Goal: Check status: Check status

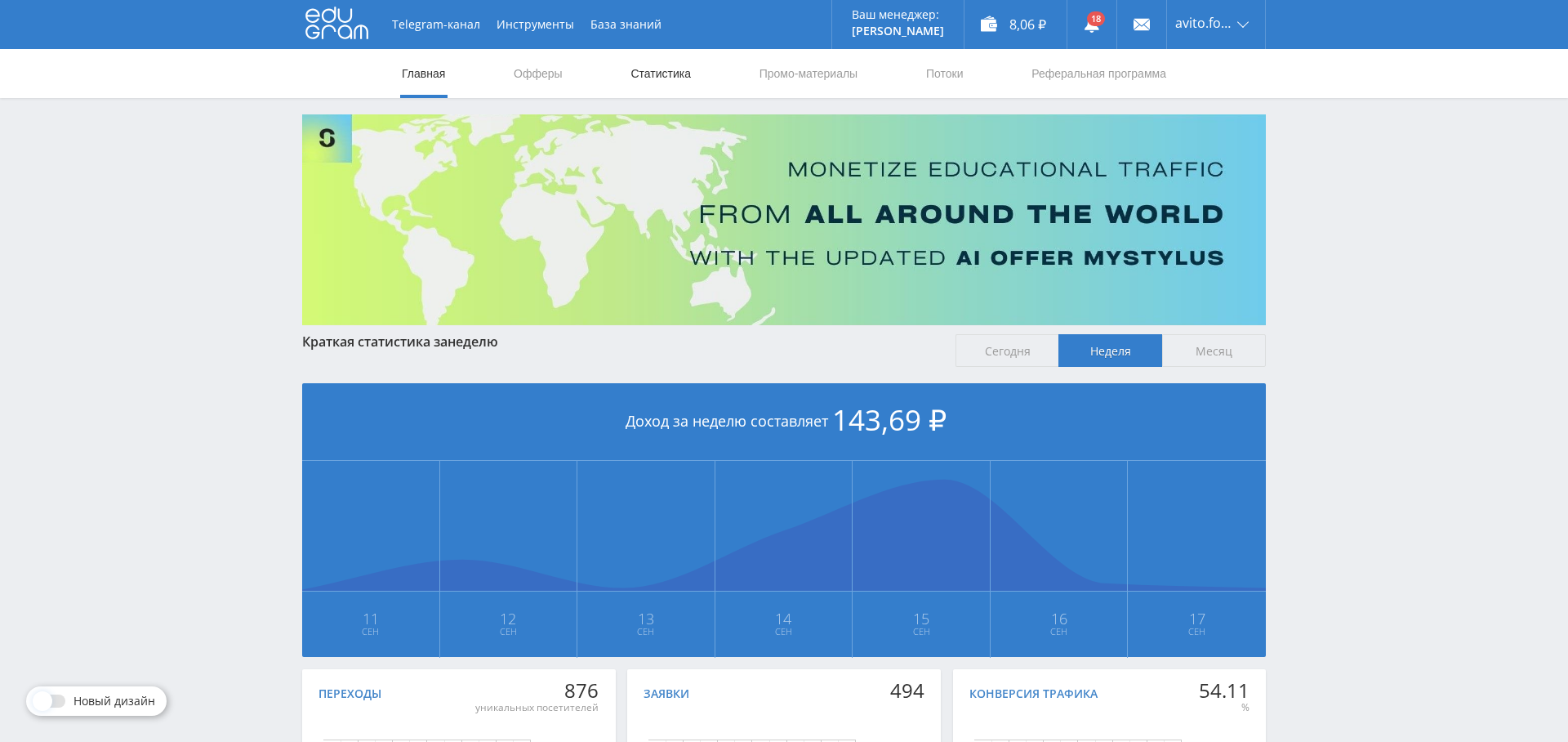
click at [666, 68] on link "Статистика" at bounding box center [661, 74] width 63 height 49
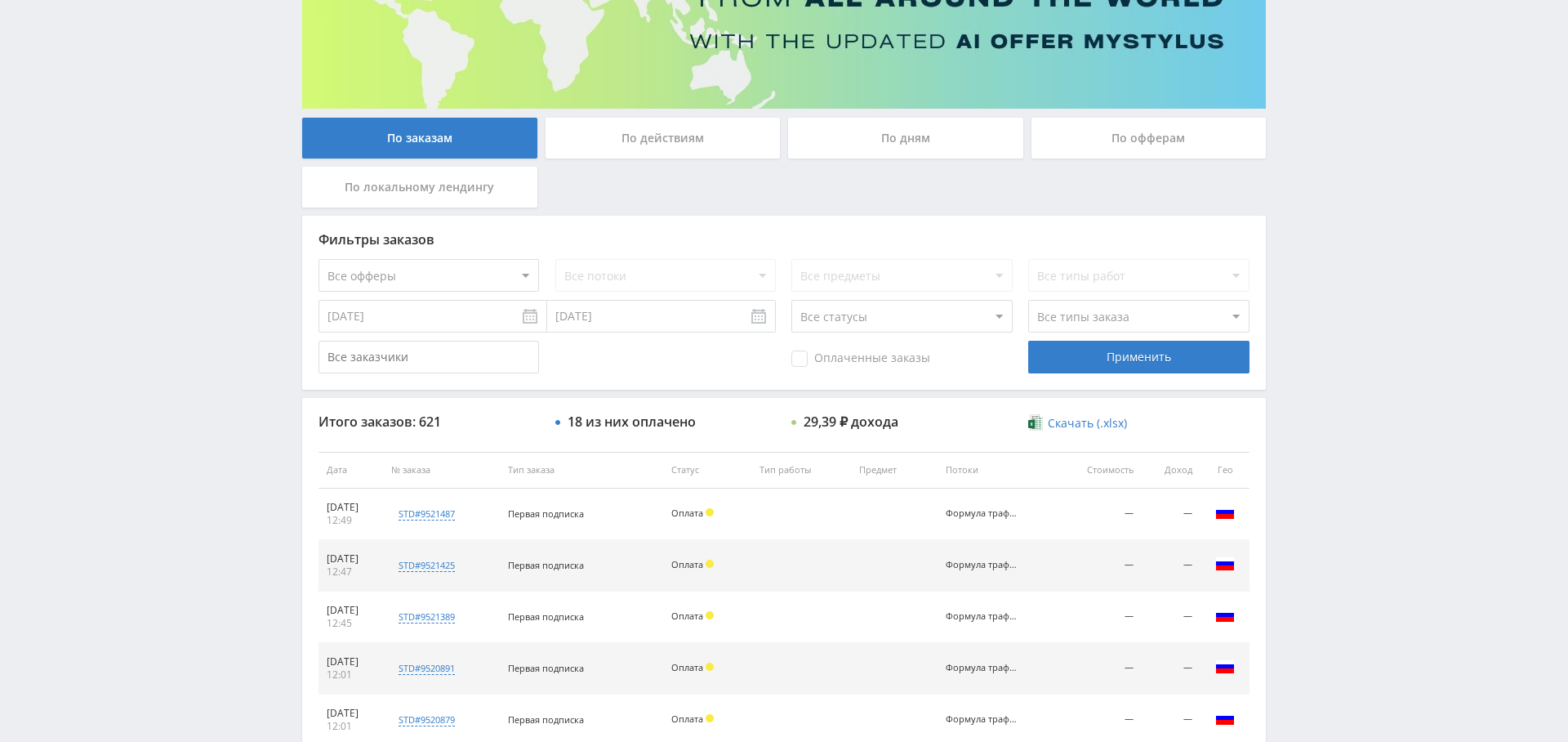
scroll to position [191, 0]
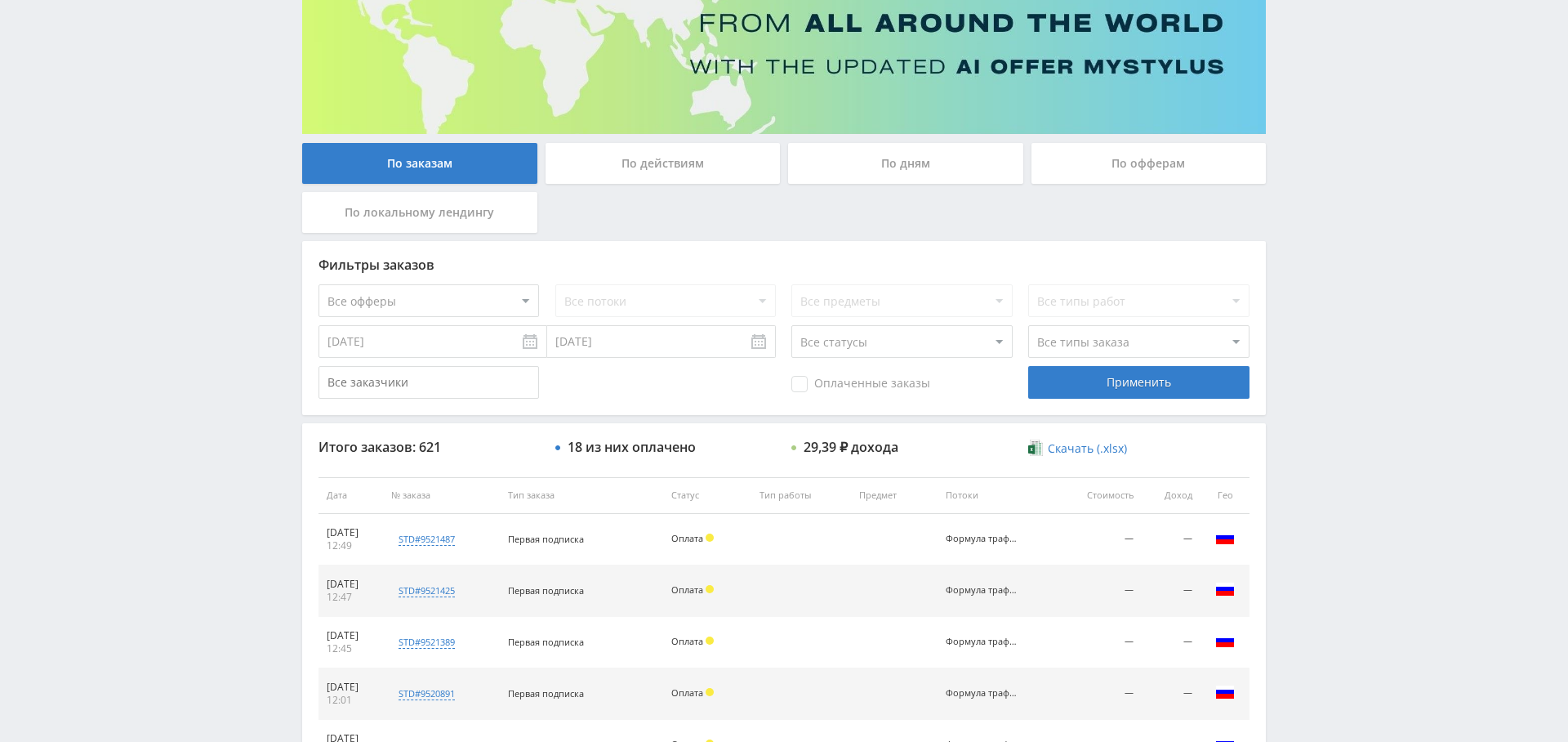
click at [450, 304] on select "Все офферы MyStylus MyStylus - Revshare Кампус AI Studybay Автор24 Studybay Bra…" at bounding box center [428, 300] width 220 height 33
select select "1"
click at [1170, 384] on div "Применить" at bounding box center [1137, 381] width 220 height 33
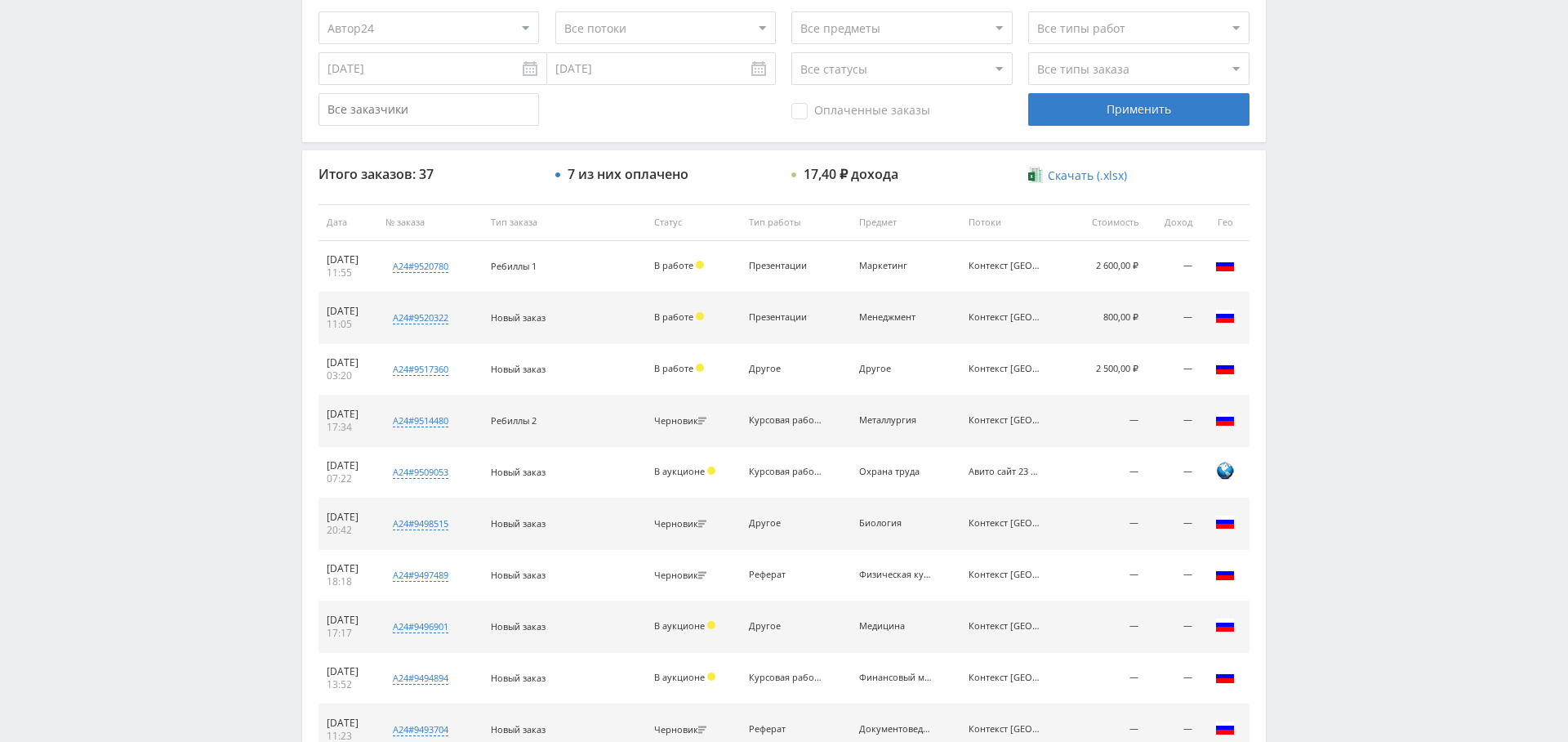
scroll to position [0, 0]
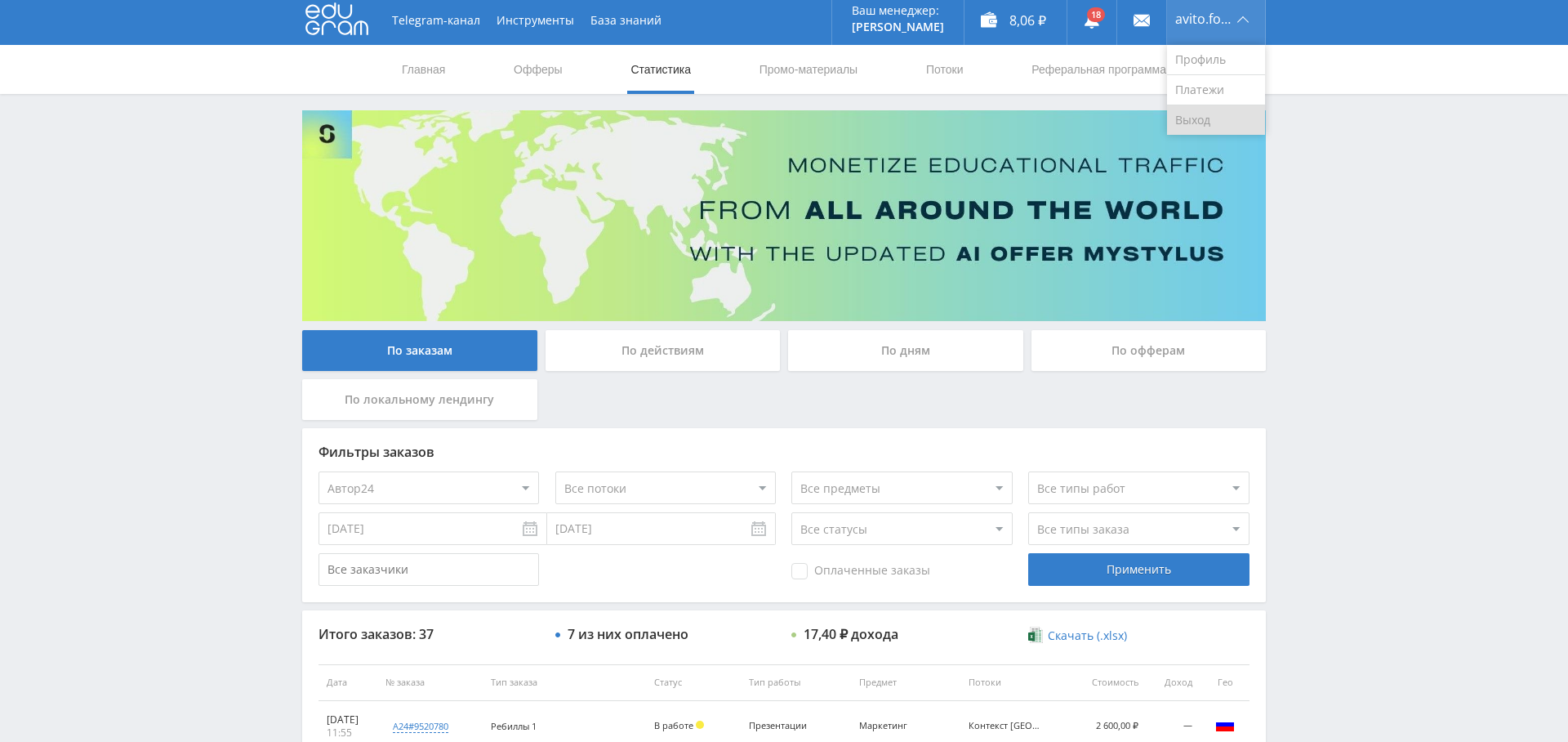
click at [1206, 122] on link "Выход" at bounding box center [1215, 121] width 98 height 30
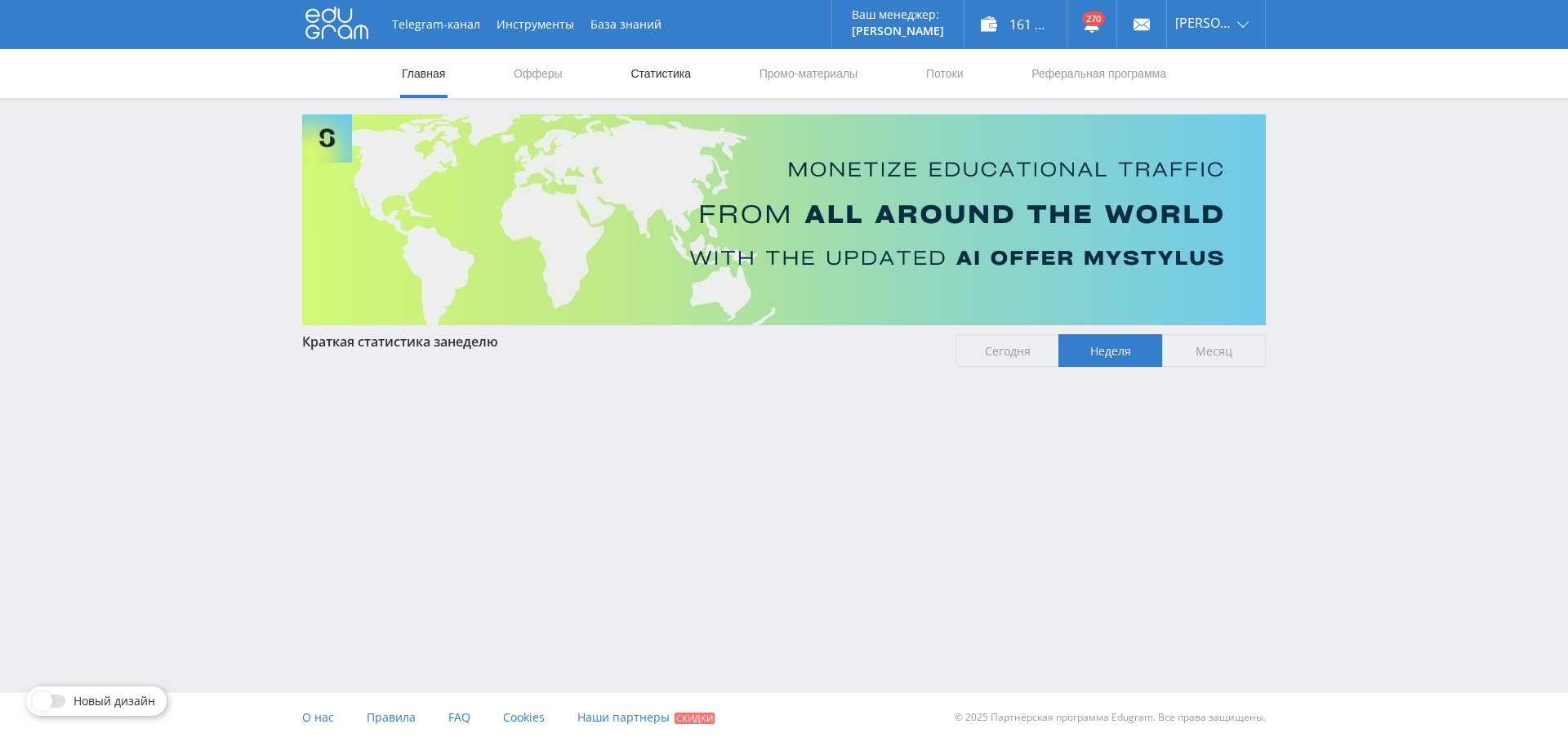
click at [663, 77] on link "Статистика" at bounding box center [661, 74] width 63 height 49
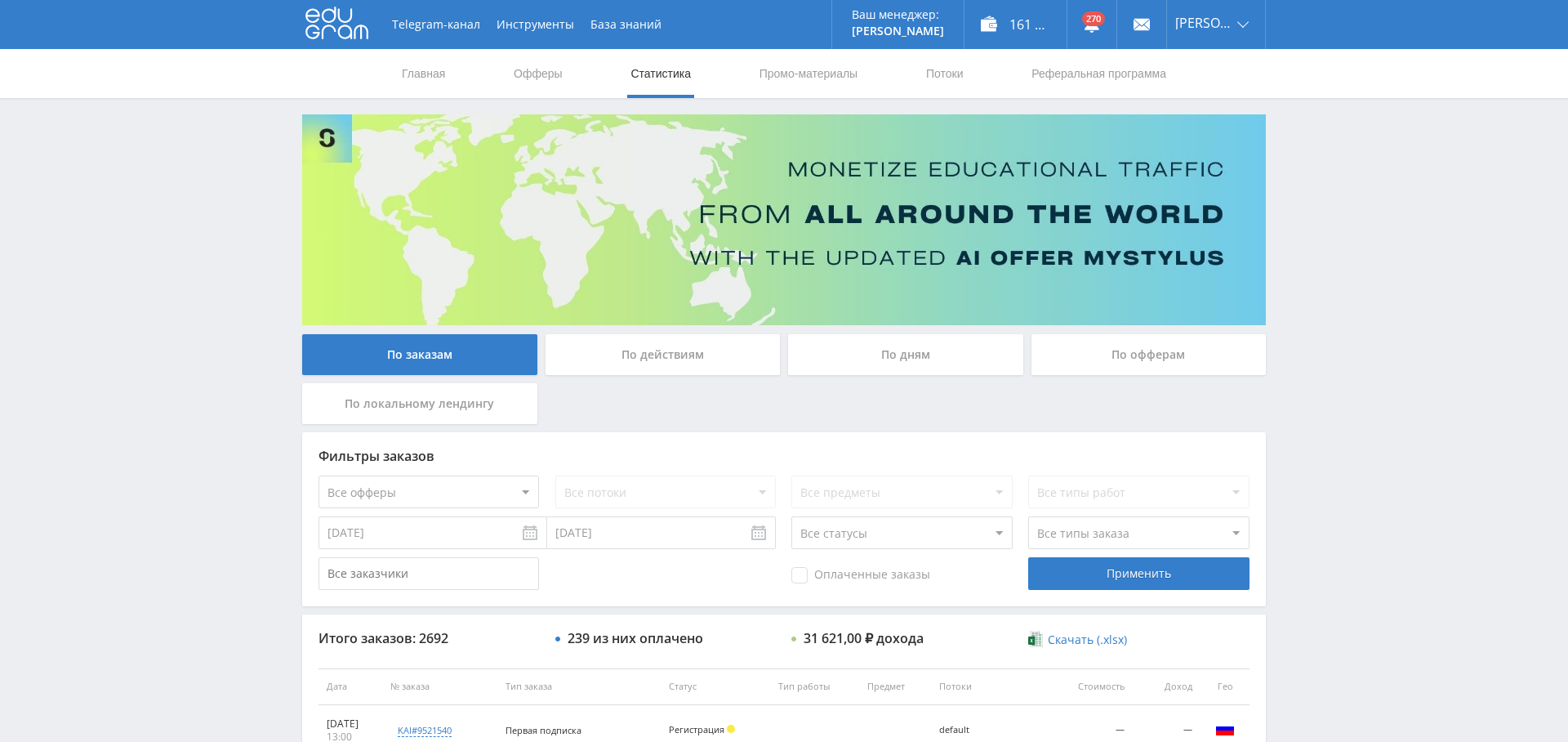
click at [919, 356] on div "По дням" at bounding box center [905, 354] width 235 height 41
click at [0, 0] on input "По дням" at bounding box center [0, 0] width 0 height 0
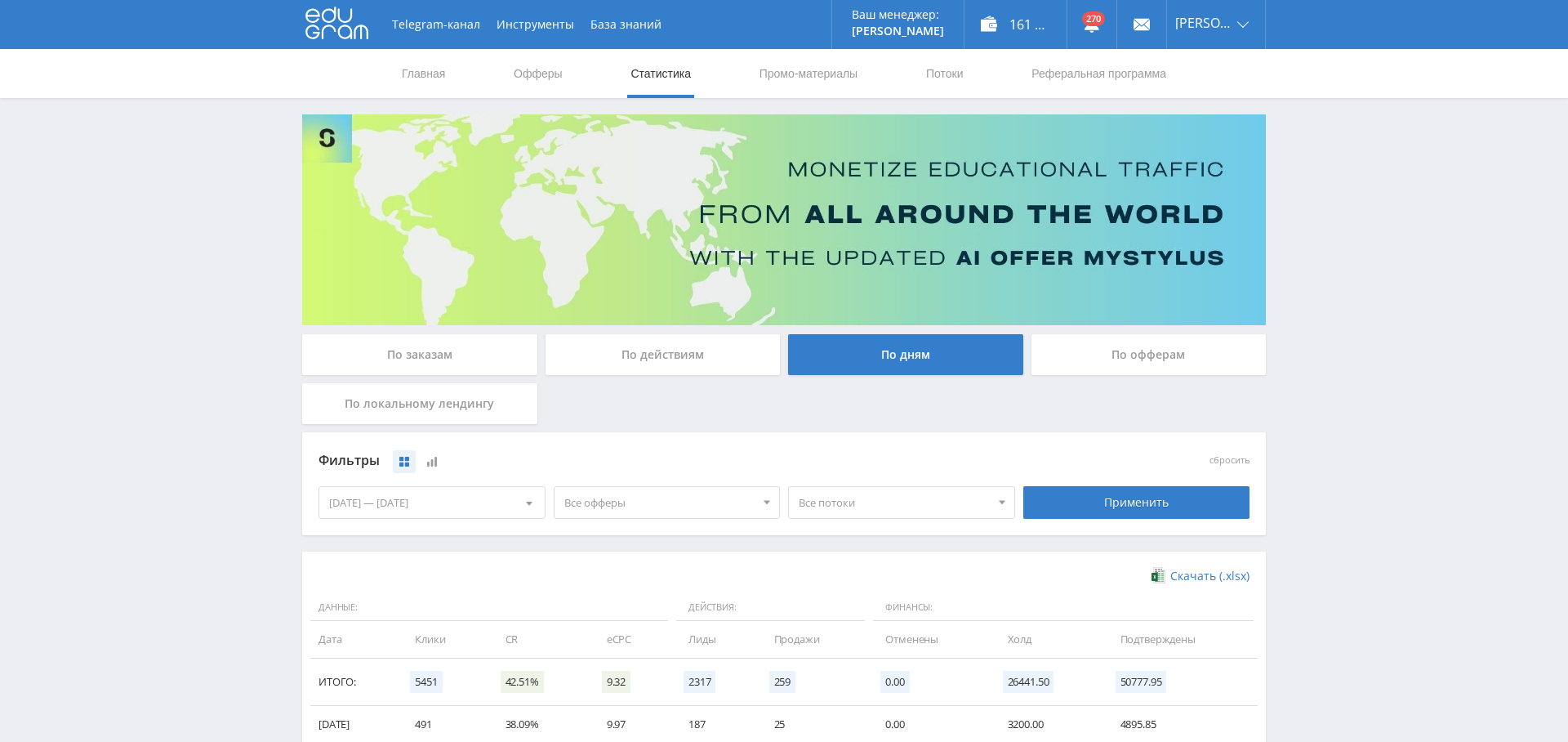
click at [666, 503] on span "Все офферы" at bounding box center [659, 502] width 191 height 31
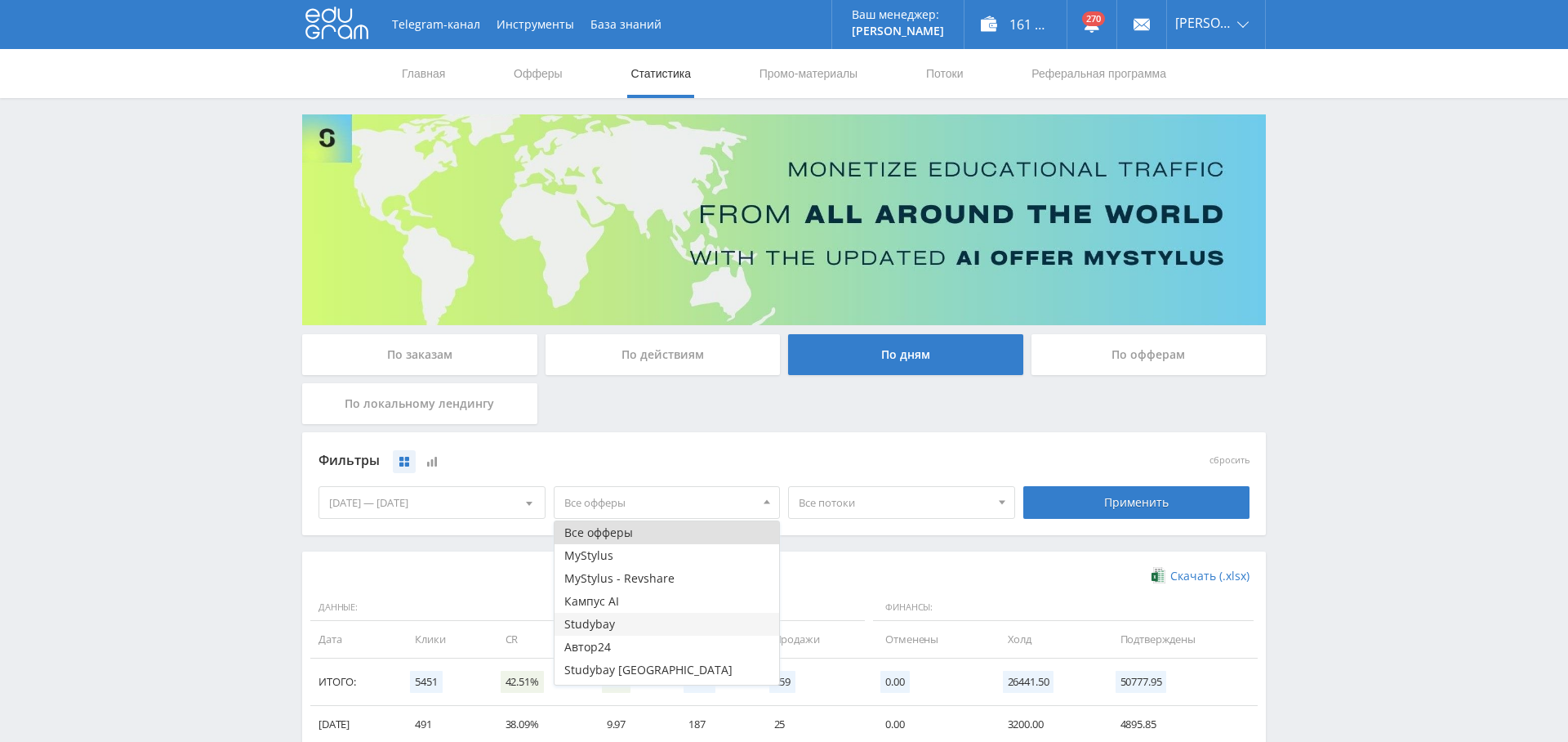
scroll to position [42, 0]
click at [655, 670] on button "Study AI (RevShare)" at bounding box center [666, 673] width 225 height 23
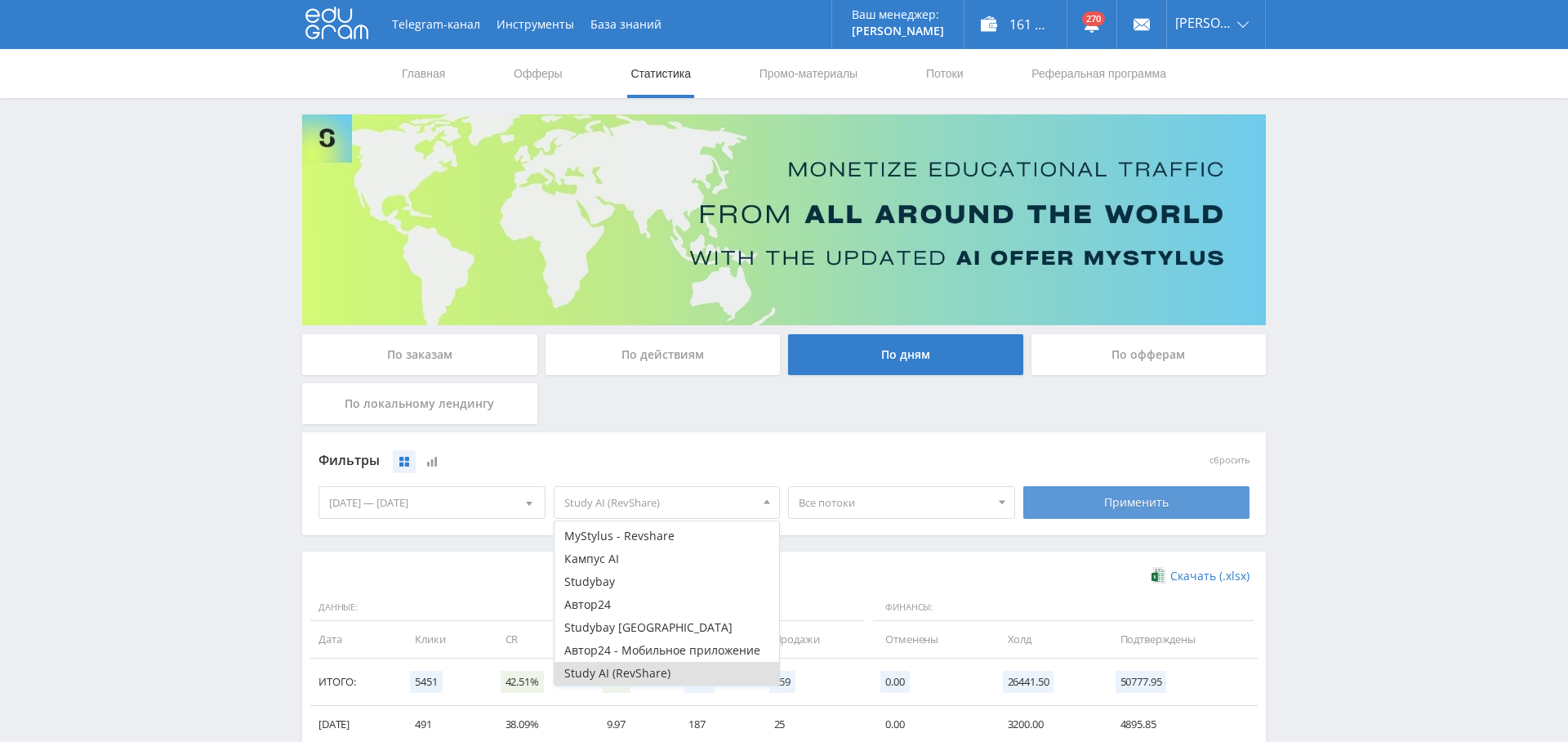
drag, startPoint x: 1130, startPoint y: 497, endPoint x: 1117, endPoint y: 498, distance: 13.0
click at [1130, 497] on div "Применить" at bounding box center [1137, 502] width 227 height 33
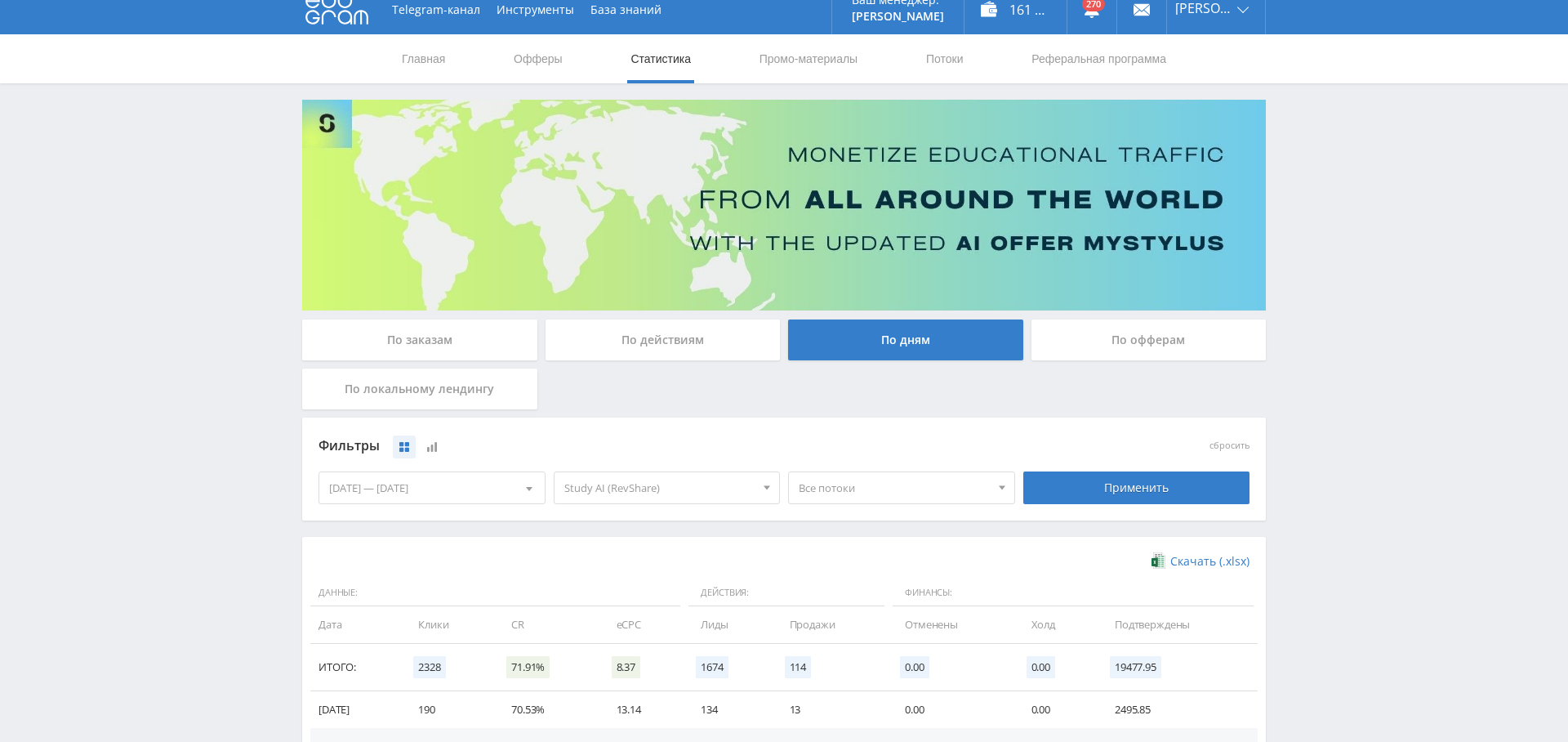
scroll to position [326, 0]
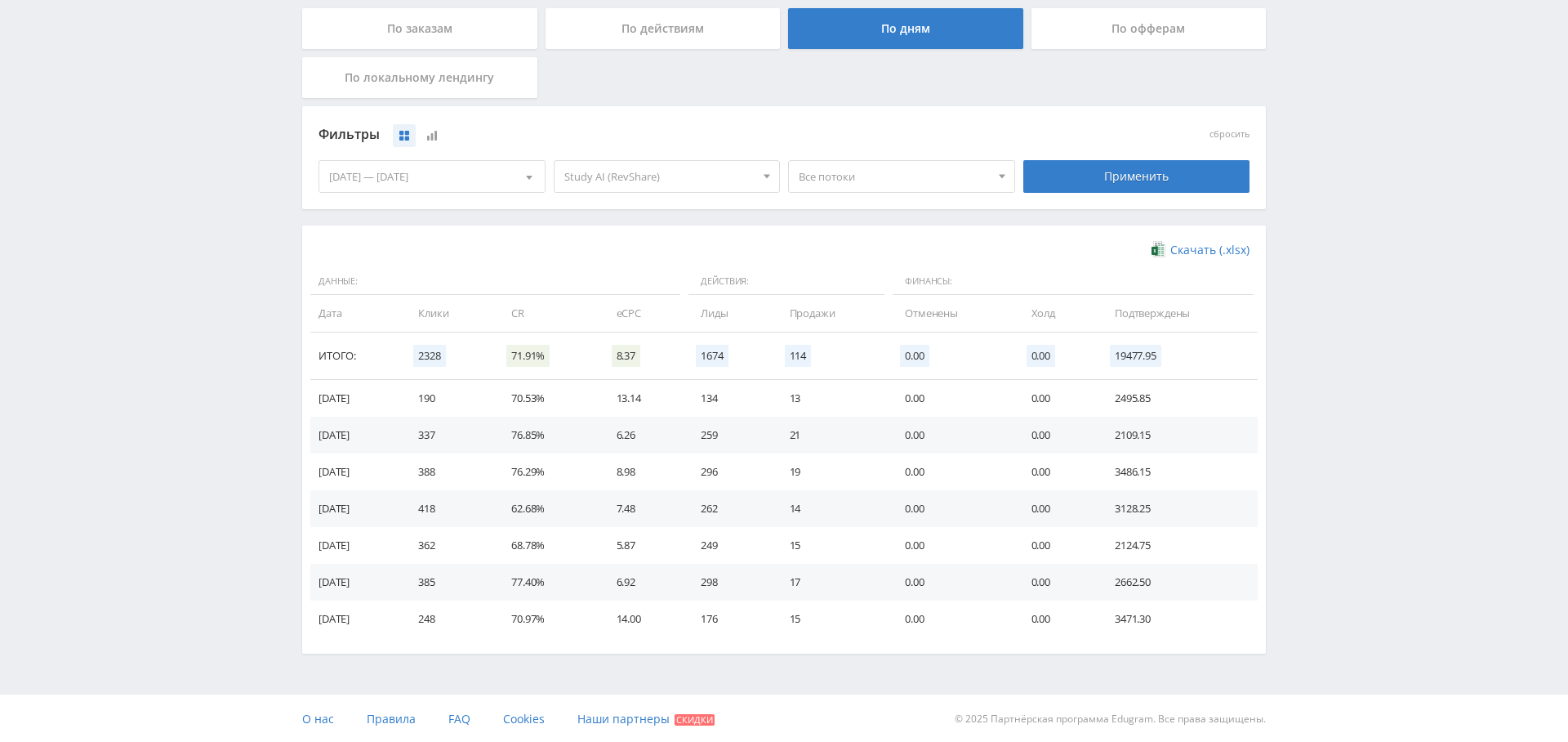
click at [871, 171] on span "Все потоки" at bounding box center [894, 176] width 191 height 31
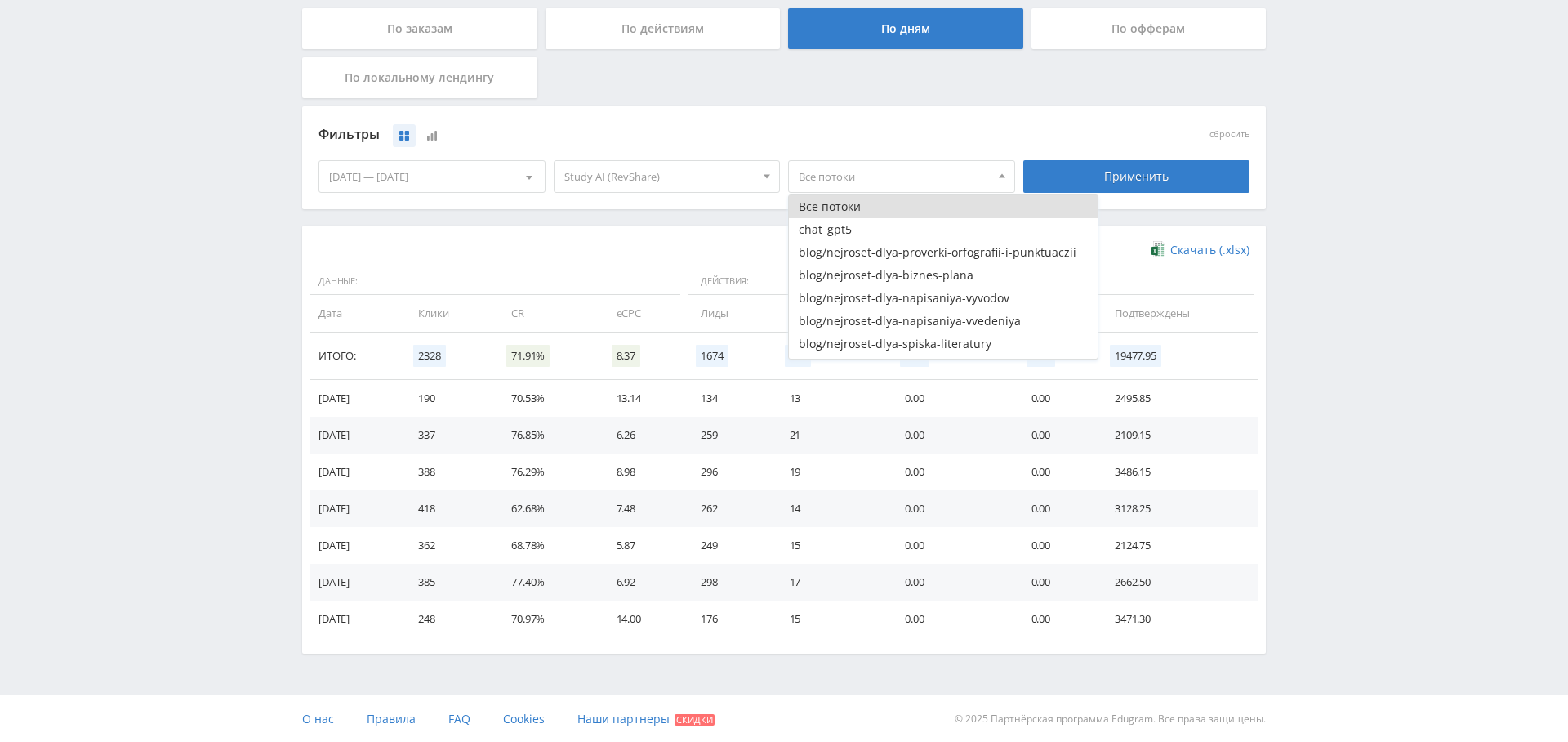
click at [646, 227] on div "Скачать (.xlsx) Данные: Действия: Финансы: Дата Клики CR eCPC Лиды Продажи Отме…" at bounding box center [784, 439] width 964 height 428
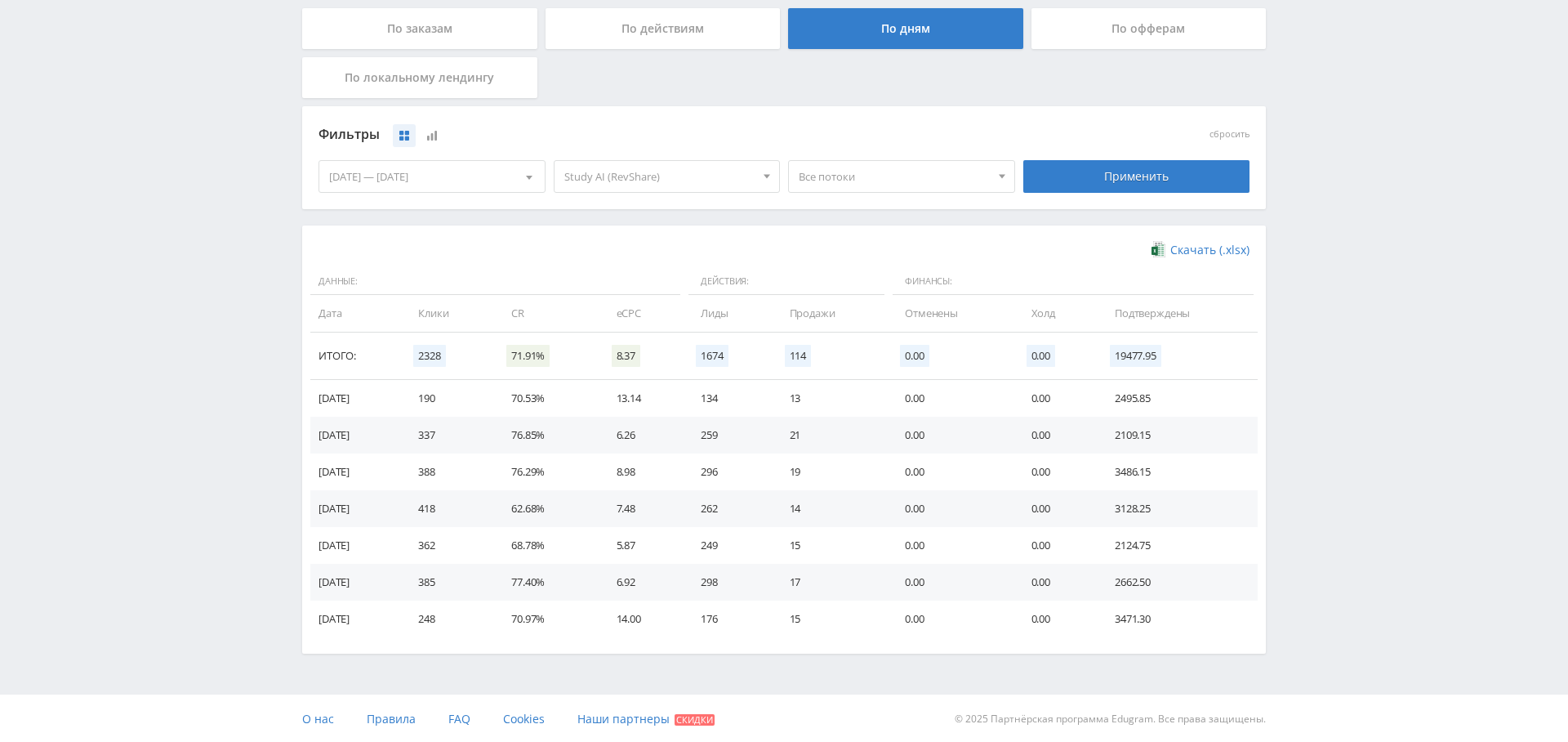
click at [441, 171] on div "[DATE] — [DATE]" at bounding box center [431, 176] width 225 height 31
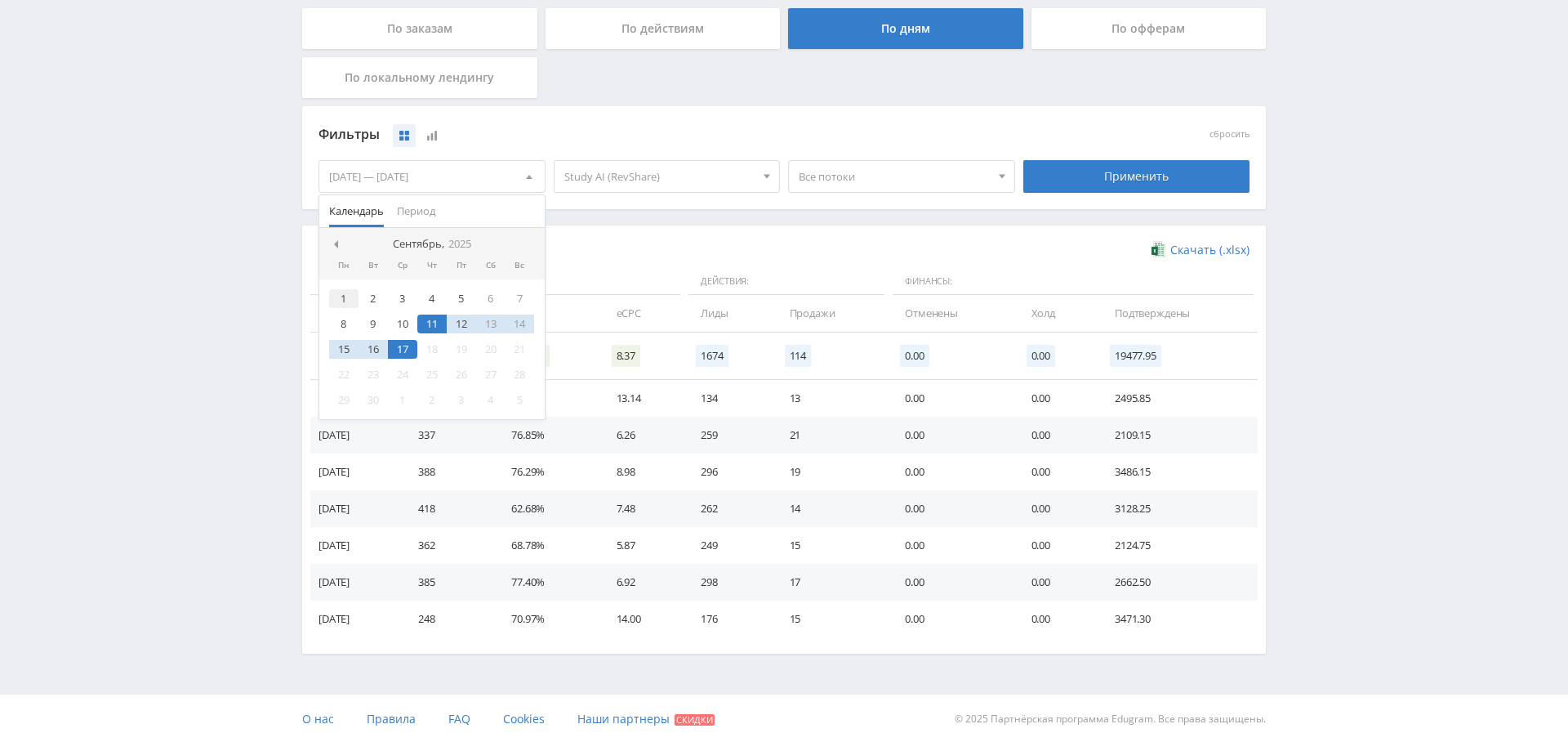
click at [339, 289] on div "1" at bounding box center [344, 298] width 30 height 19
click at [406, 343] on div "17" at bounding box center [403, 349] width 30 height 19
drag, startPoint x: 1095, startPoint y: 182, endPoint x: 1083, endPoint y: 190, distance: 14.4
click at [1095, 182] on div "Применить" at bounding box center [1137, 176] width 227 height 33
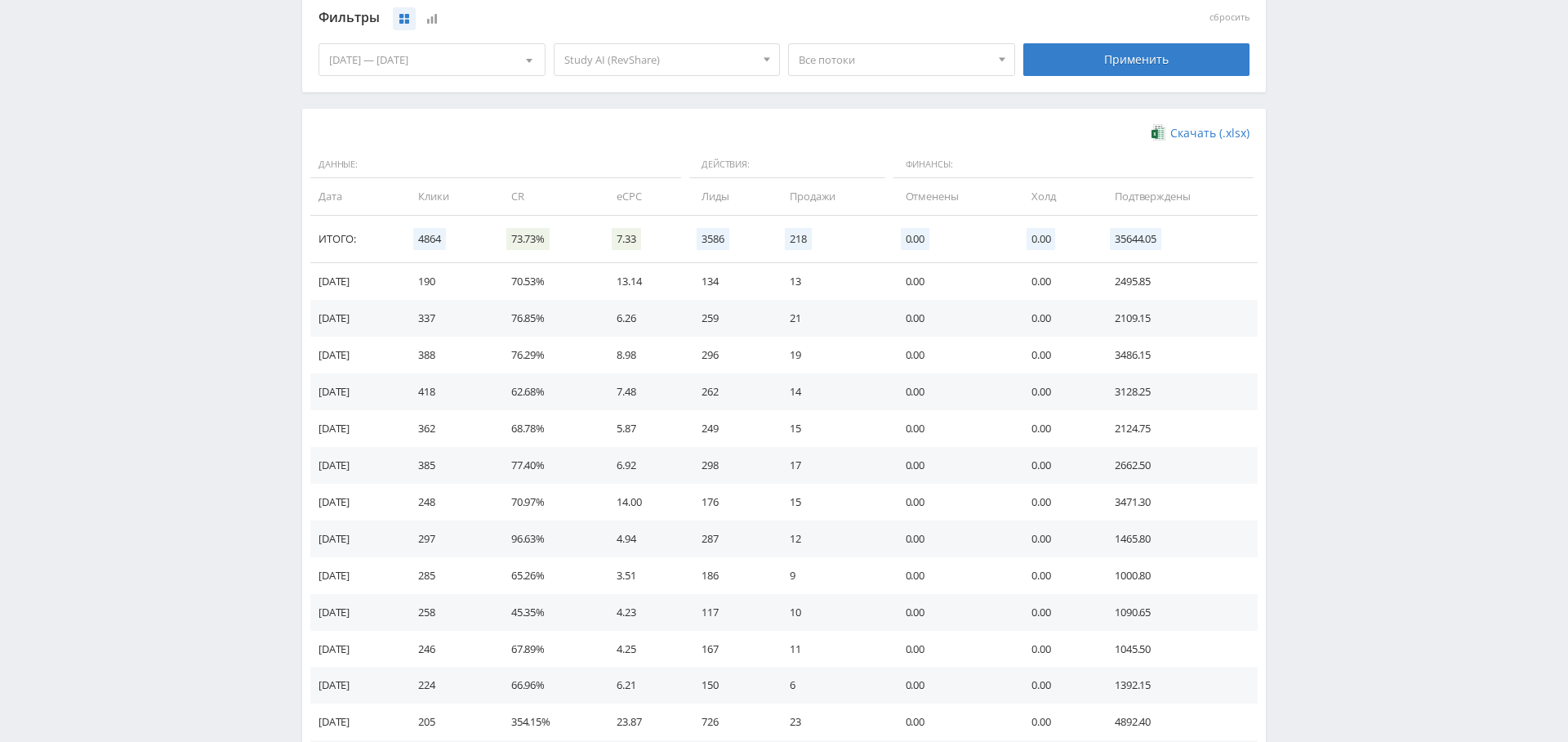
scroll to position [0, 0]
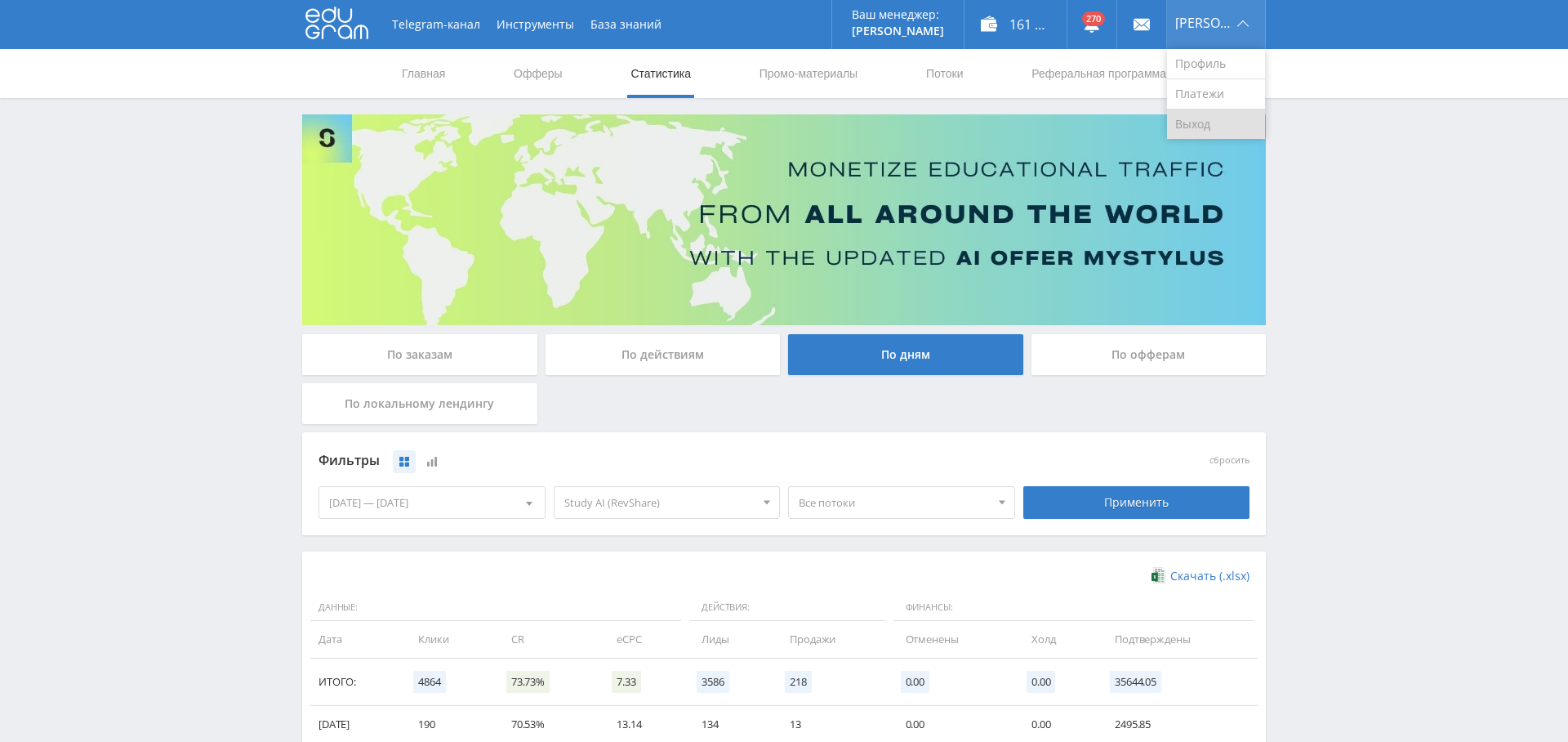
click at [1197, 133] on link "Выход" at bounding box center [1215, 124] width 98 height 30
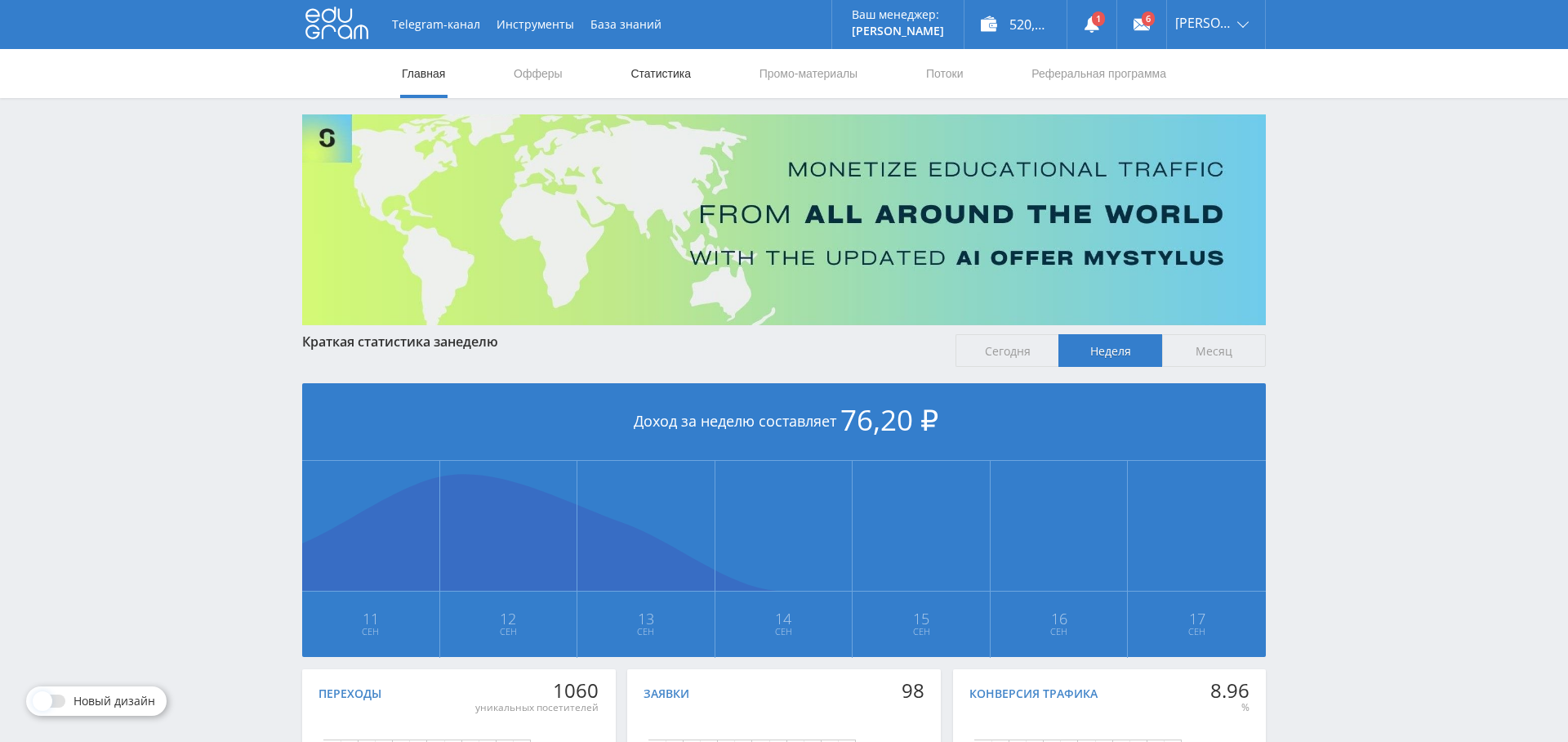
click at [679, 68] on link "Статистика" at bounding box center [661, 74] width 63 height 49
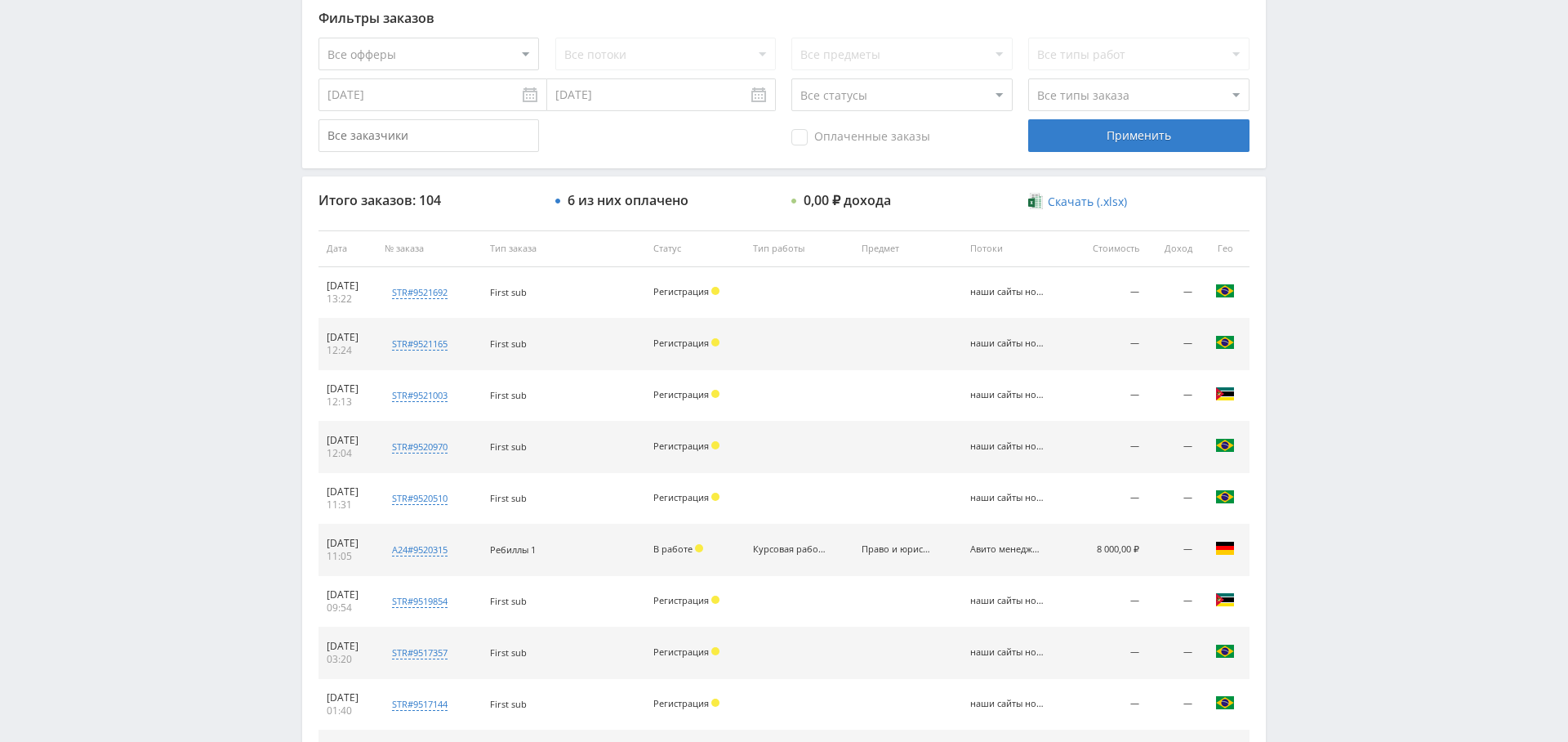
scroll to position [485, 0]
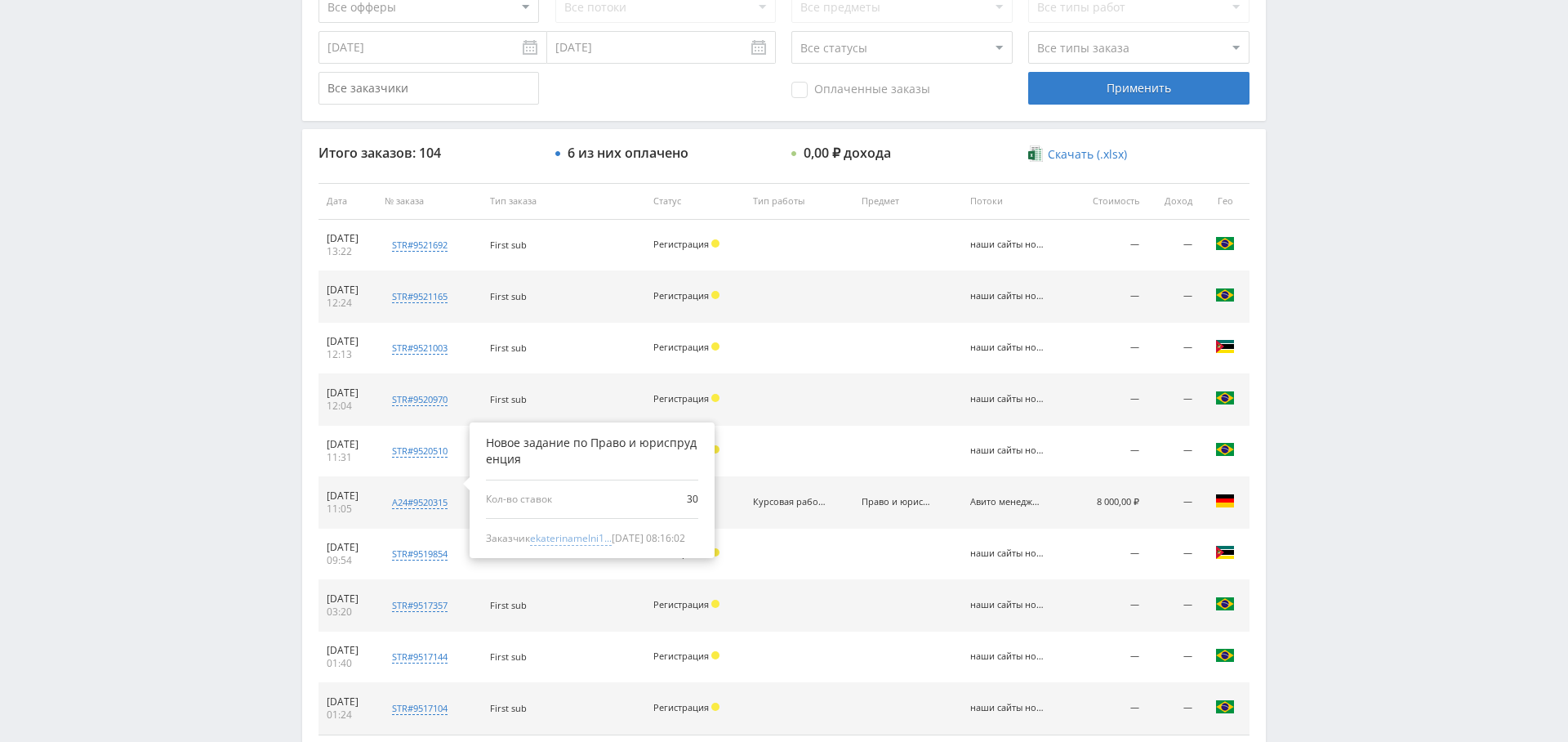
click at [611, 531] on span "ekaterinamelni1..." at bounding box center [571, 537] width 82 height 15
type input "10.09.2024"
type input "ekaterinamelni18"
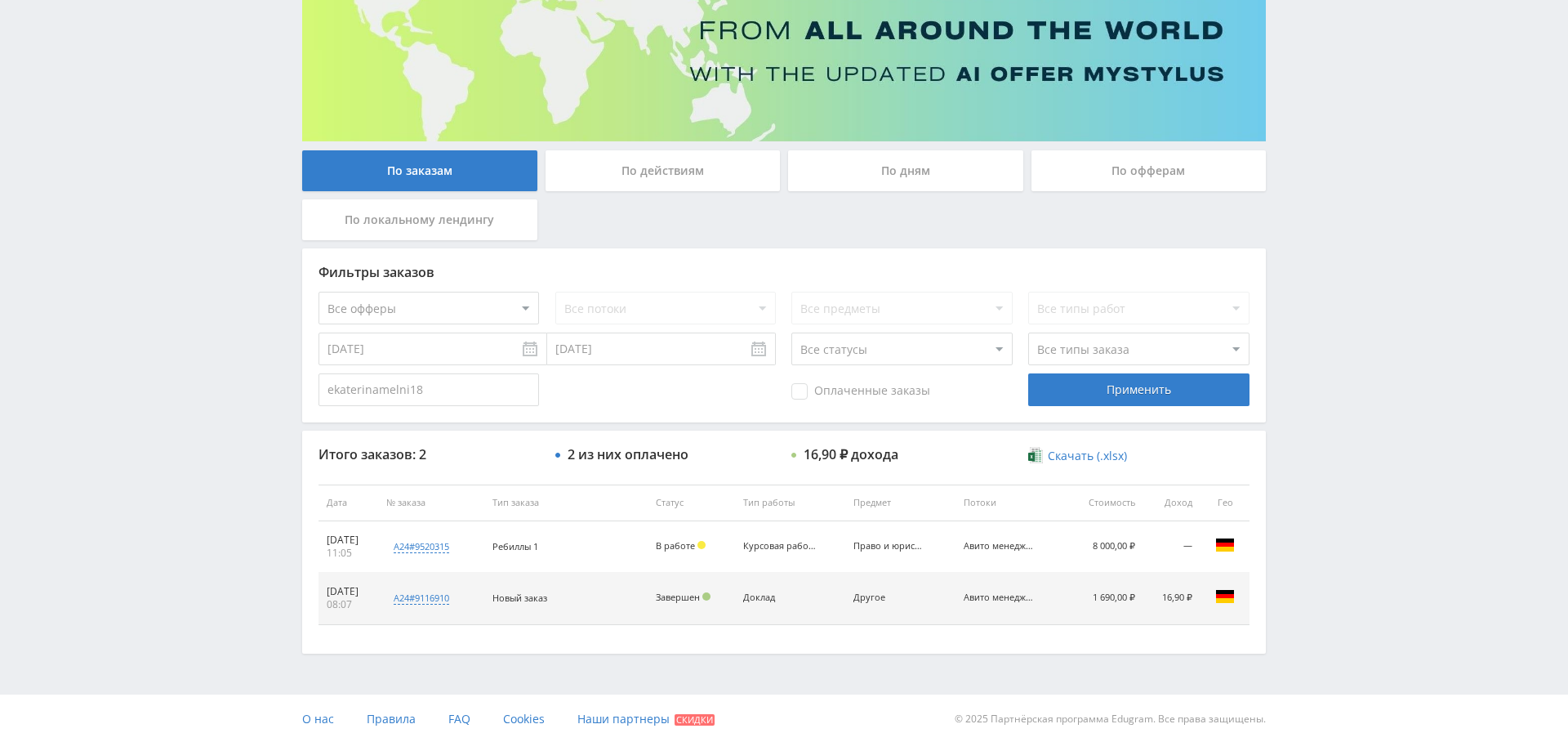
scroll to position [0, 0]
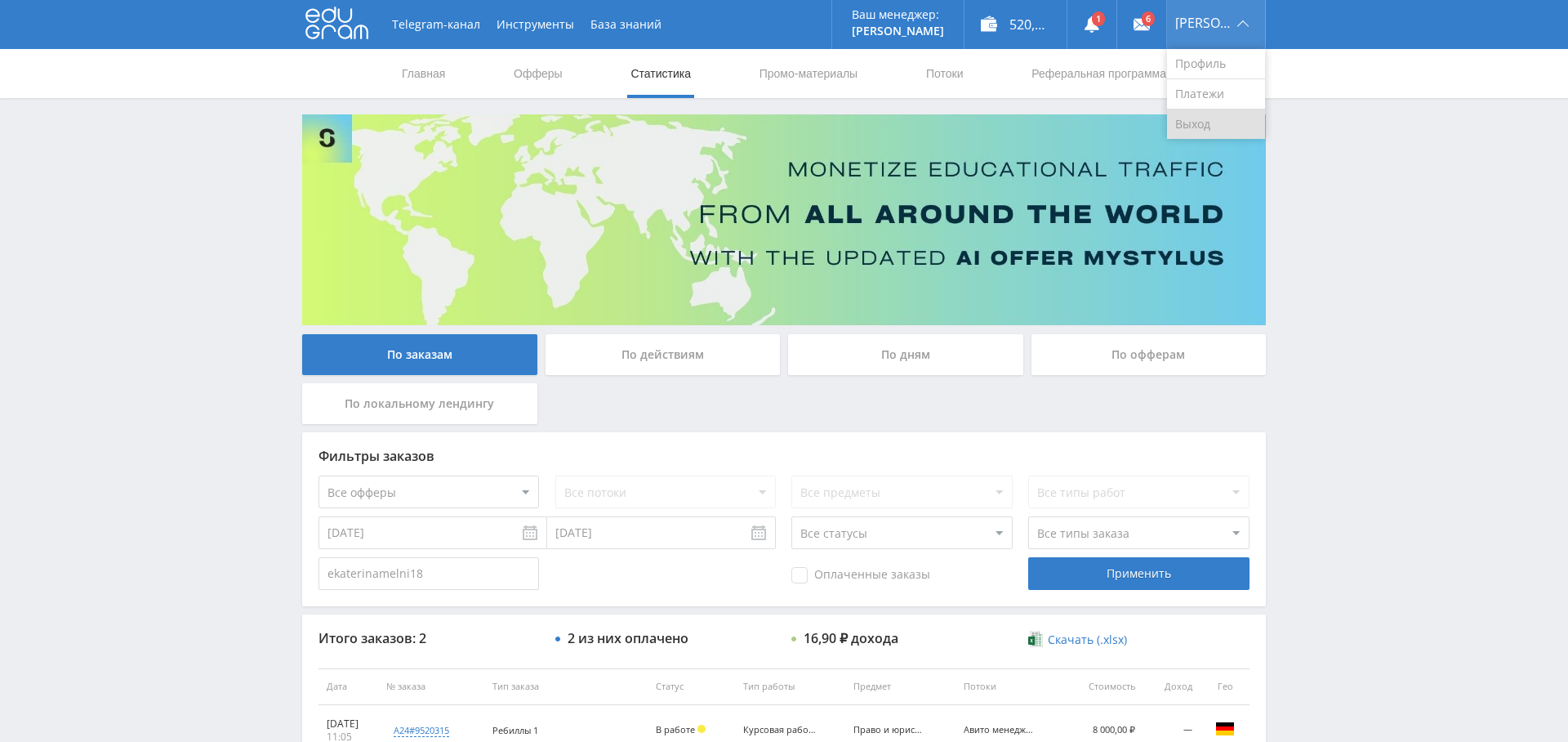
click at [1233, 116] on link "Выход" at bounding box center [1215, 124] width 98 height 30
